Goal: Task Accomplishment & Management: Complete application form

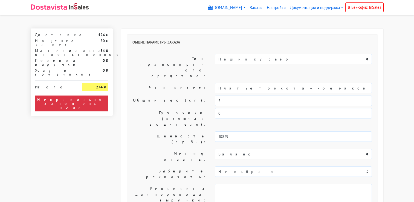
select select "10:00"
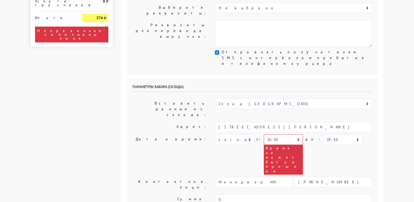
scroll to position [164, 0]
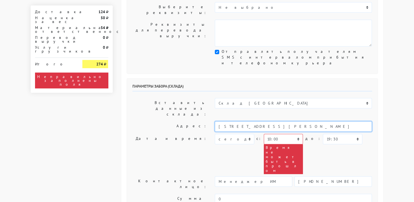
click at [272, 121] on input "[STREET_ADDRESS][PERSON_NAME]" at bounding box center [293, 126] width 157 height 10
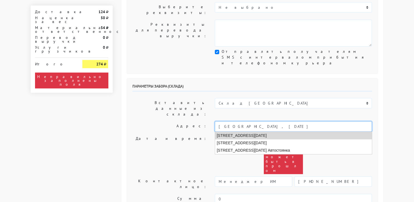
click at [280, 132] on li "[STREET_ADDRESS][DATE]" at bounding box center [293, 135] width 157 height 7
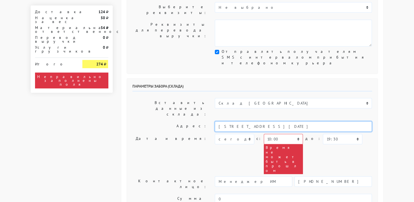
type input "[STREET_ADDRESS][DATE]"
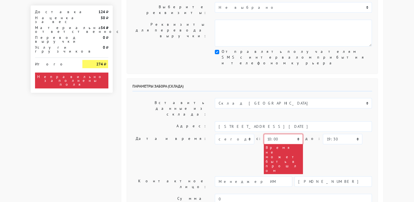
click at [296, 134] on select "00:00 00:30 01:00 01:30 02:00 02:30 03:00 03:30 04:00 04:30 05:00 05:30 06:00 0…" at bounding box center [283, 139] width 39 height 10
select select "14:30"
click at [264, 134] on select "00:00 00:30 01:00 01:30 02:00 02:30 03:00 03:30 04:00 04:30 05:00 05:30 06:00 0…" at bounding box center [283, 139] width 39 height 10
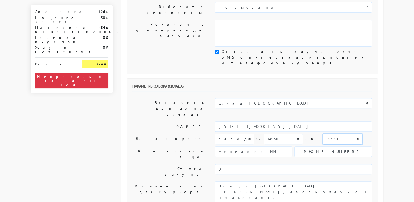
click at [342, 134] on select "00:00 00:30 01:00 01:30 02:00 02:30 03:00 03:30 04:00 04:30 05:00 05:30 06:00 0…" at bounding box center [342, 139] width 39 height 10
select select "15:00"
click at [323, 134] on select "00:00 00:30 01:00 01:30 02:00 02:30 03:00 03:30 04:00 04:30 05:00 05:30 06:00 0…" at bounding box center [342, 139] width 39 height 10
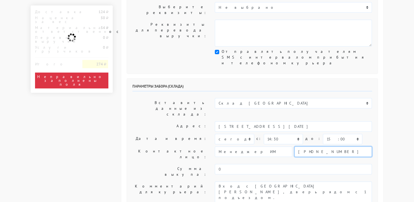
click at [371, 146] on input "[PHONE_NUMBER]" at bounding box center [332, 151] width 77 height 10
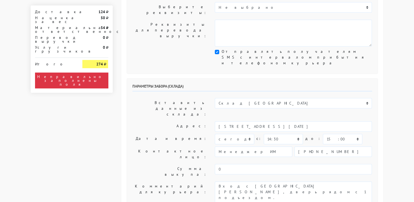
click at [377, 88] on div "Общие параметры заказа Тип транспортного средства: Пеший курьер Легковой автомо…" at bounding box center [252, 176] width 262 height 622
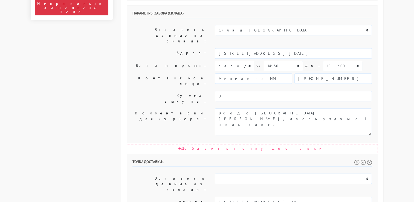
scroll to position [246, 0]
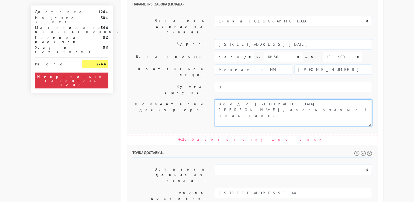
drag, startPoint x: 309, startPoint y: 33, endPoint x: 246, endPoint y: 32, distance: 62.9
click at [246, 99] on textarea "Вход с [GEOGRAPHIC_DATA][PERSON_NAME], дверь рядом с 1 подъездом." at bounding box center [293, 112] width 157 height 27
type textarea "Вход с улицы, желтые двери тир и на 4 этаж"
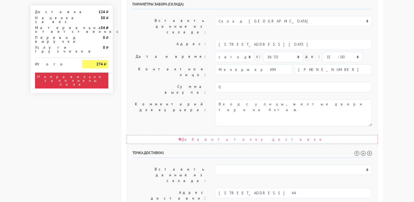
click at [387, 94] on div "Общие параметры заказа Тип транспортного средства: Пеший курьер Легковой автомо…" at bounding box center [252, 93] width 271 height 622
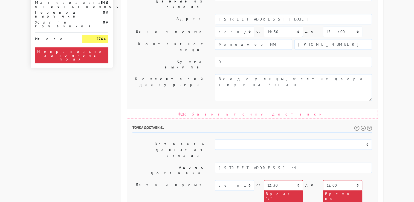
scroll to position [301, 0]
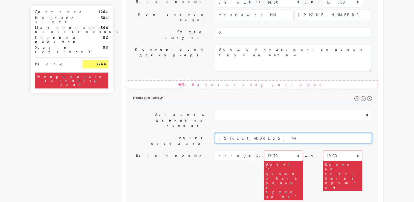
drag, startPoint x: 284, startPoint y: 51, endPoint x: 244, endPoint y: 55, distance: 40.2
click at [243, 133] on input "[STREET_ADDRESS] 44" at bounding box center [293, 138] width 157 height 10
paste input "[PERSON_NAME] 121"
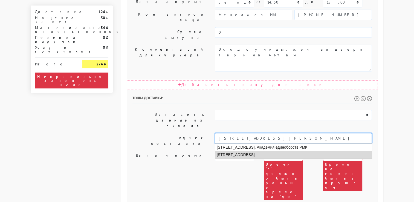
click at [277, 151] on li "[STREET_ADDRESS]" at bounding box center [293, 154] width 157 height 7
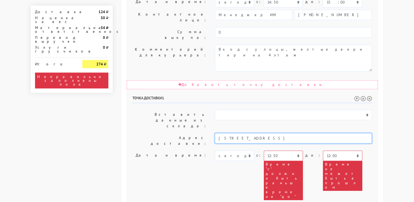
type input "[STREET_ADDRESS]"
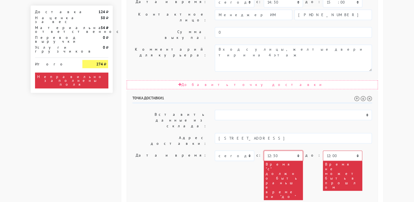
click at [295, 150] on select "00:00 00:30 01:00 01:30 02:00 02:30 03:00 03:30 04:00 04:30 05:00 05:30 06:00 0…" at bounding box center [283, 155] width 39 height 10
click at [264, 150] on select "00:00 00:30 01:00 01:30 02:00 02:30 03:00 03:30 04:00 04:30 05:00 05:30 06:00 0…" at bounding box center [283, 155] width 39 height 10
click at [296, 150] on select "00:00 00:30 01:00 01:30 02:00 02:30 03:00 03:30 04:00 04:30 05:00 05:30 06:00 0…" at bounding box center [283, 155] width 39 height 10
select select "15:30"
click at [264, 150] on select "00:00 00:30 01:00 01:30 02:00 02:30 03:00 03:30 04:00 04:30 05:00 05:30 06:00 0…" at bounding box center [283, 155] width 39 height 10
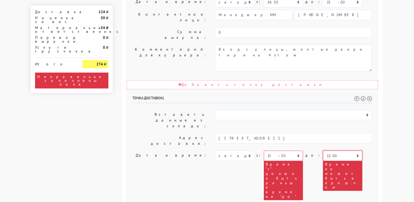
click at [342, 150] on select "00:00 00:30 01:00 01:30 02:00 02:30 03:00 03:30 04:00 04:30 05:00 05:30 06:00 0…" at bounding box center [342, 155] width 39 height 10
select select "17:00"
click at [323, 150] on select "00:00 00:30 01:00 01:30 02:00 02:30 03:00 03:30 04:00 04:30 05:00 05:30 06:00 0…" at bounding box center [342, 155] width 39 height 10
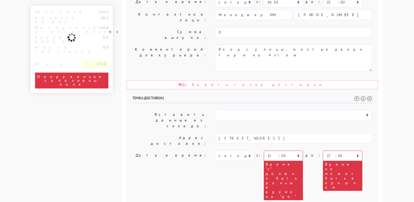
click at [383, 69] on div "Общие параметры заказа Тип транспортного средства: Пеший курьер Легковой автомо…" at bounding box center [252, 39] width 271 height 622
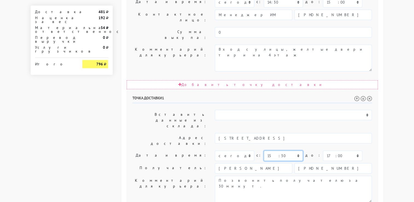
click at [295, 150] on select "00:00 00:30 01:00 01:30 02:00 02:30 03:00 03:30 04:00 04:30 05:00 05:30 06:00 0…" at bounding box center [283, 155] width 39 height 10
select select "15:00"
click at [264, 150] on select "00:00 00:30 01:00 01:30 02:00 02:30 03:00 03:30 04:00 04:30 05:00 05:30 06:00 0…" at bounding box center [283, 155] width 39 height 10
click at [342, 150] on select "00:00 00:30 01:00 01:30 02:00 02:30 03:00 03:30 04:00 04:30 05:00 05:30 06:00 0…" at bounding box center [342, 155] width 39 height 10
click at [408, 77] on body "[DOMAIN_NAME] [DOMAIN_NAME] Выйти Заказы Настройки 0" at bounding box center [207, 5] width 414 height 612
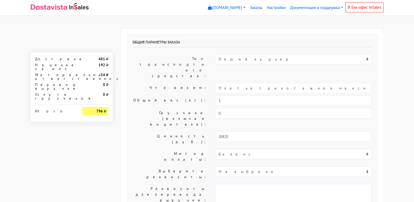
scroll to position [0, 0]
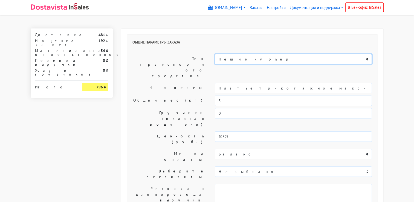
click at [336, 57] on select "Пеший курьер Легковой автомобиль Каблук (до 700 кг) Микроавтобус / портер (до […" at bounding box center [293, 59] width 157 height 10
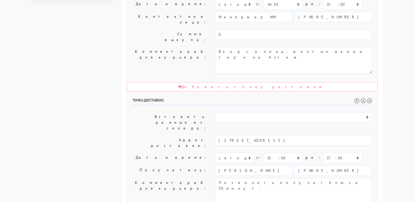
scroll to position [301, 0]
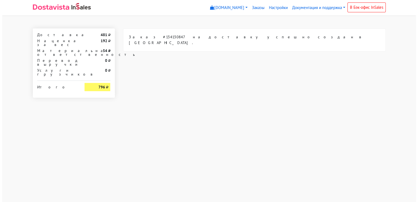
scroll to position [0, 0]
